Goal: Navigation & Orientation: Find specific page/section

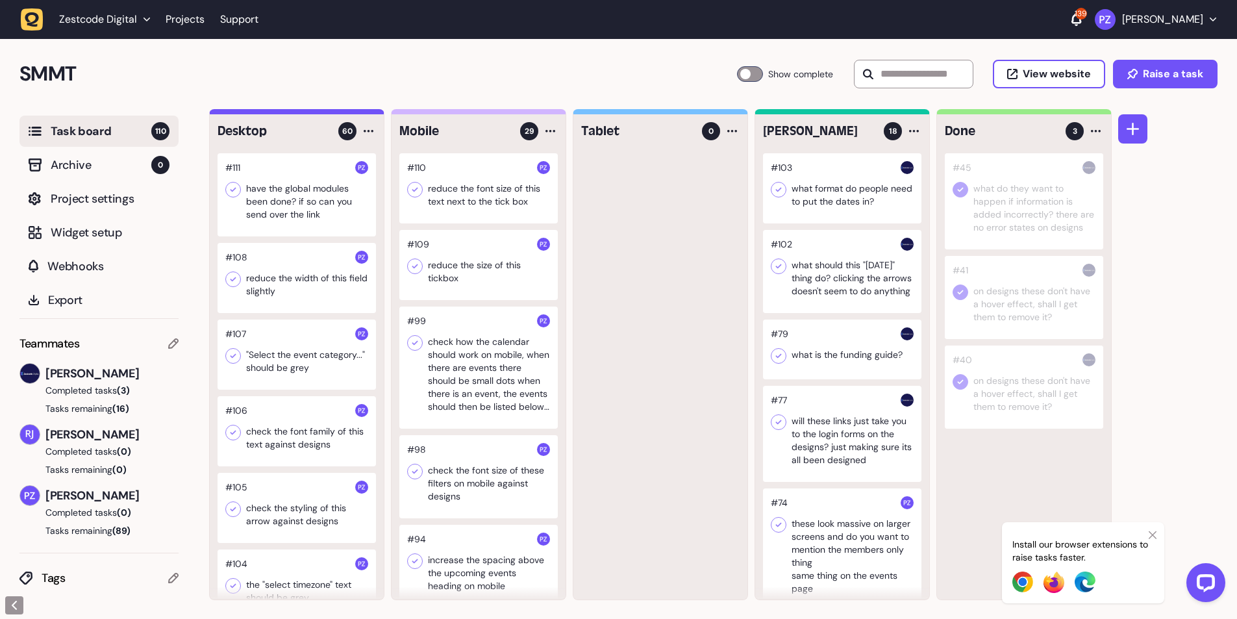
click at [36, 21] on icon "button" at bounding box center [32, 19] width 14 height 14
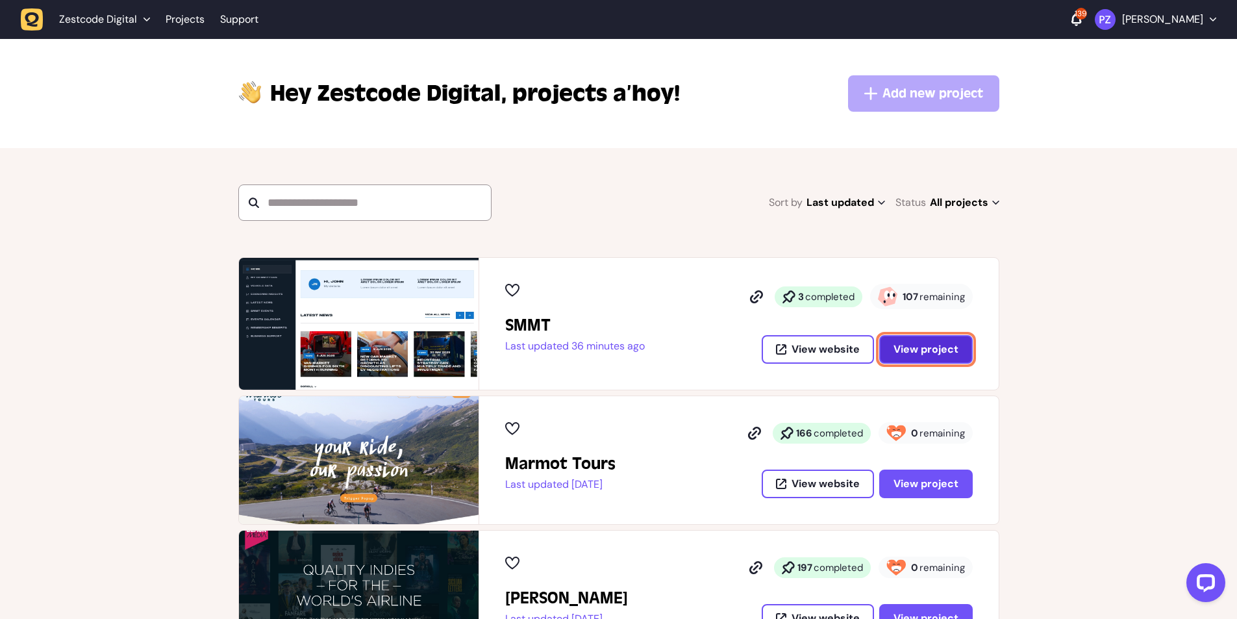
click at [905, 349] on span "View project" at bounding box center [926, 349] width 65 height 10
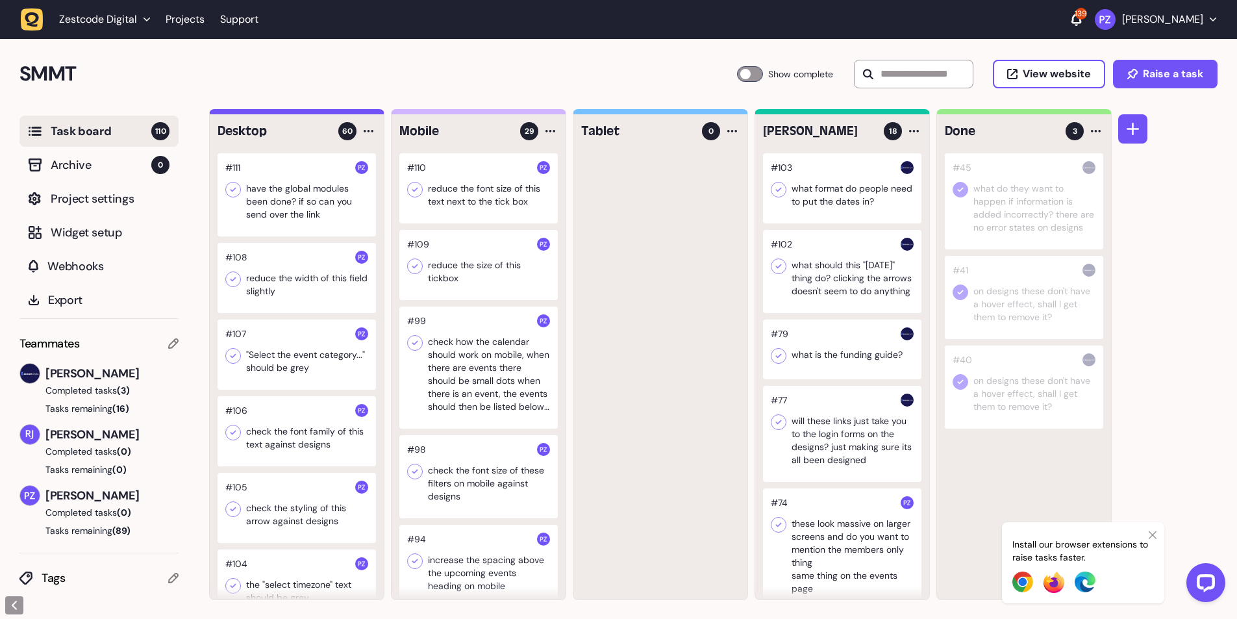
click at [1157, 536] on div "Install our browser extensions to raise tasks faster." at bounding box center [1083, 562] width 162 height 81
click at [37, 23] on icon "button" at bounding box center [32, 19] width 23 height 23
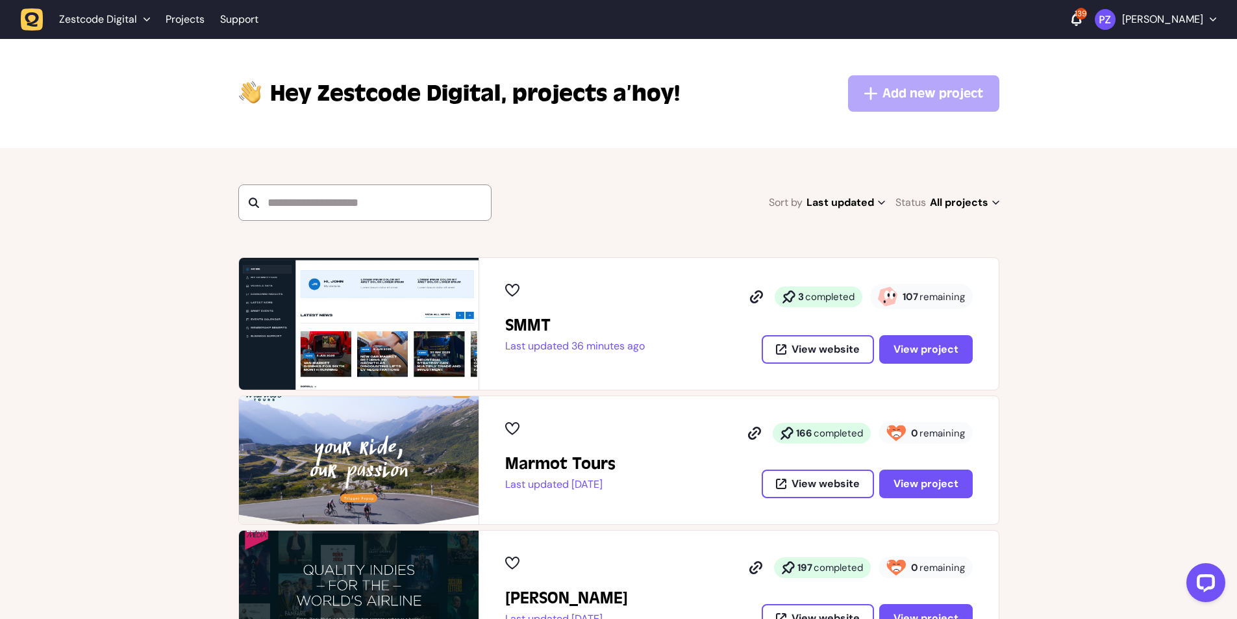
drag, startPoint x: 571, startPoint y: 344, endPoint x: 661, endPoint y: 346, distance: 89.7
click at [661, 346] on div "SMMT Last updated 36 minutes ago 3 completed 107 remaining View website View pr…" at bounding box center [739, 324] width 468 height 80
click at [663, 348] on div "SMMT Last updated 36 minutes ago 3 completed 107 remaining View website View pr…" at bounding box center [739, 324] width 468 height 80
